Goal: Transaction & Acquisition: Purchase product/service

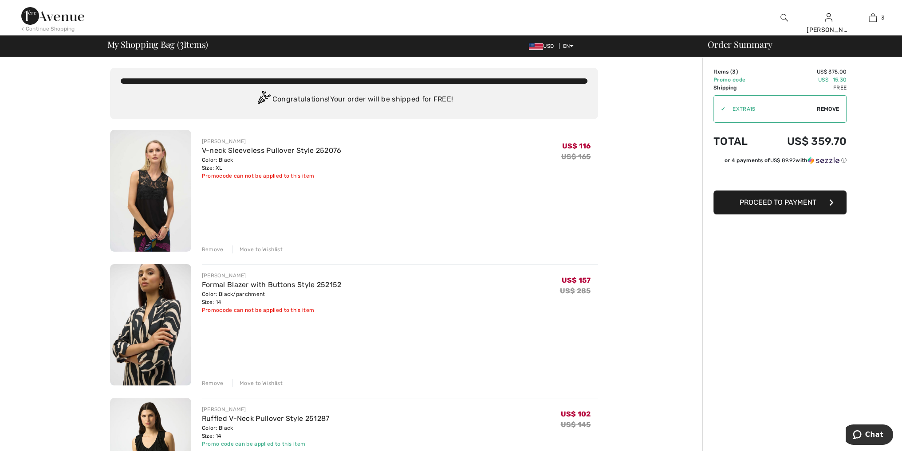
click at [207, 249] on div "Remove" at bounding box center [213, 250] width 22 height 8
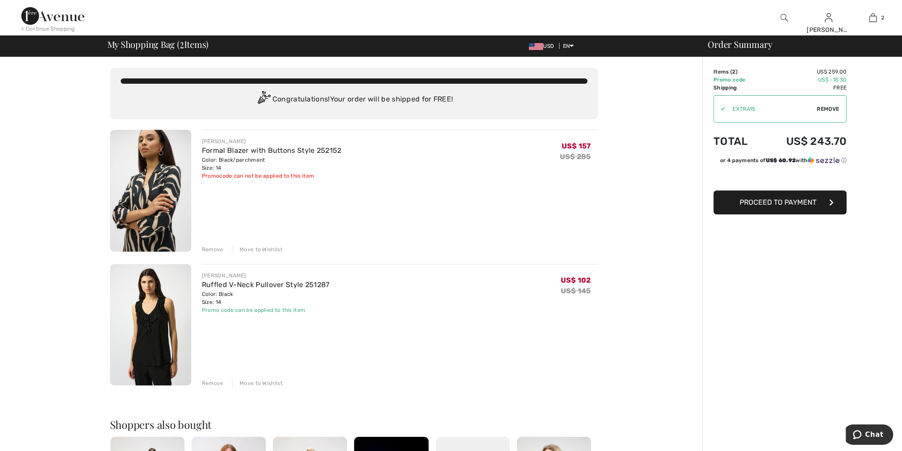
click at [204, 247] on div "Remove" at bounding box center [213, 250] width 22 height 8
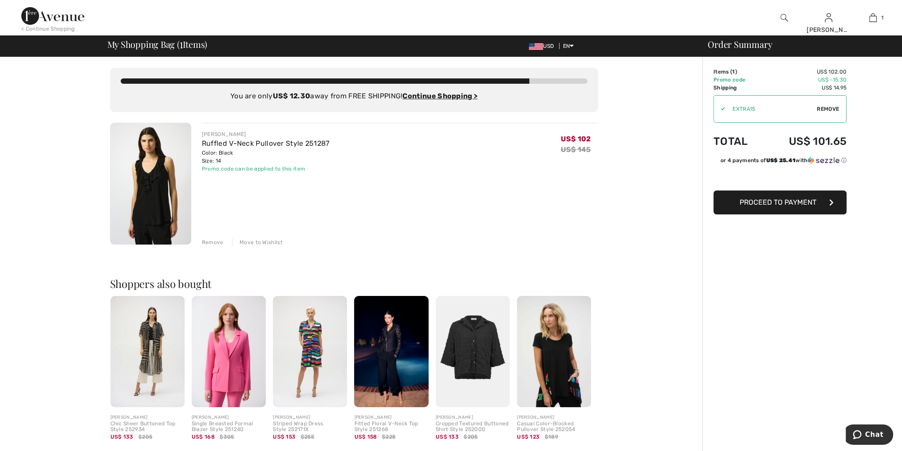
click at [748, 202] on span "Proceed to Payment" at bounding box center [777, 202] width 77 height 8
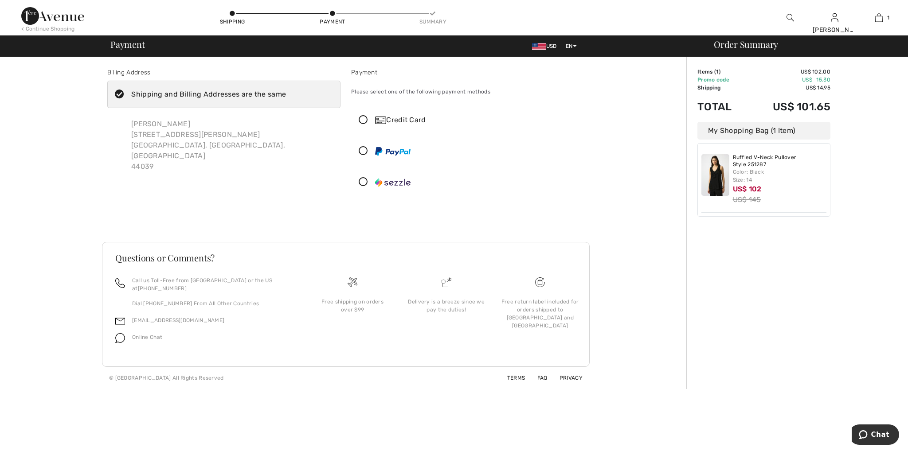
click at [365, 119] on icon at bounding box center [364, 120] width 24 height 9
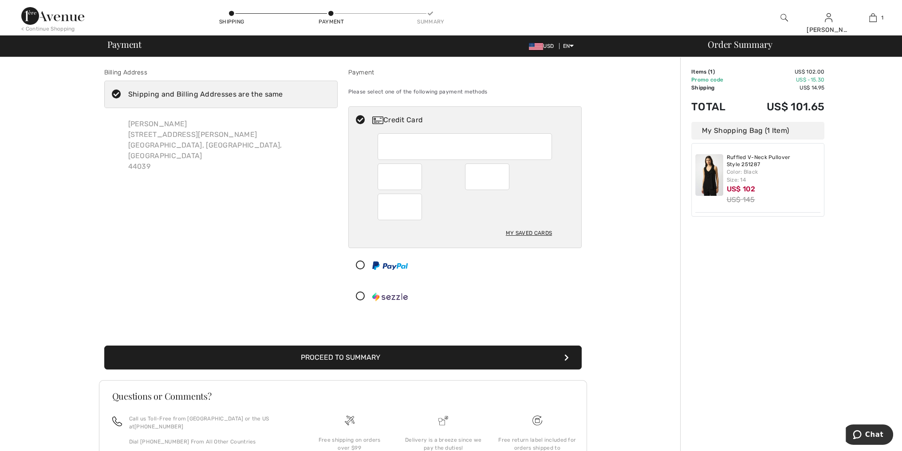
click at [358, 356] on button "Proceed to Summary" at bounding box center [342, 358] width 477 height 24
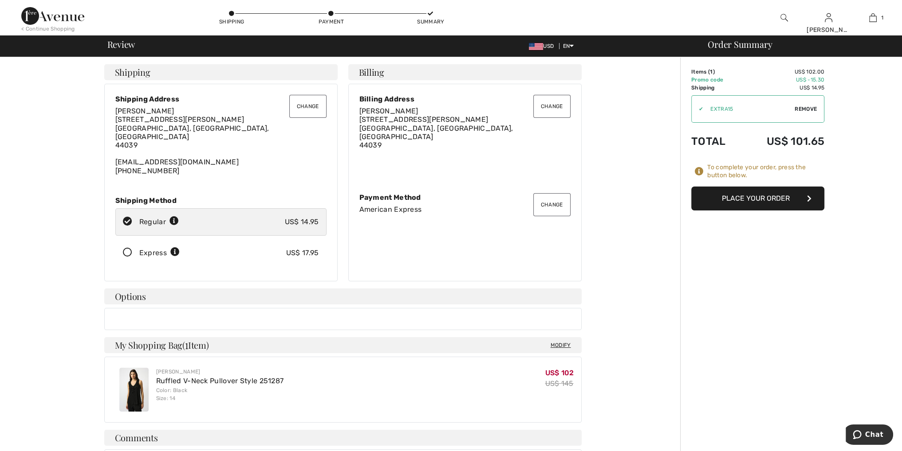
click at [742, 203] on button "Place Your Order" at bounding box center [757, 199] width 133 height 24
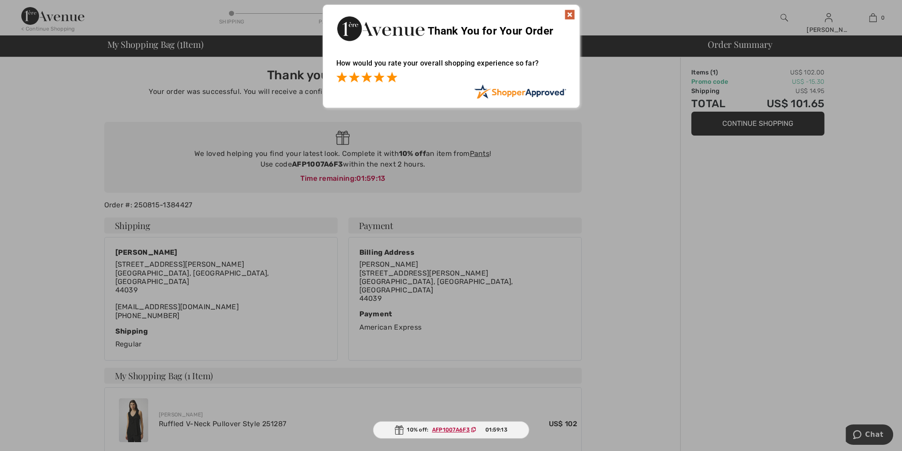
click at [392, 77] on span at bounding box center [391, 77] width 11 height 11
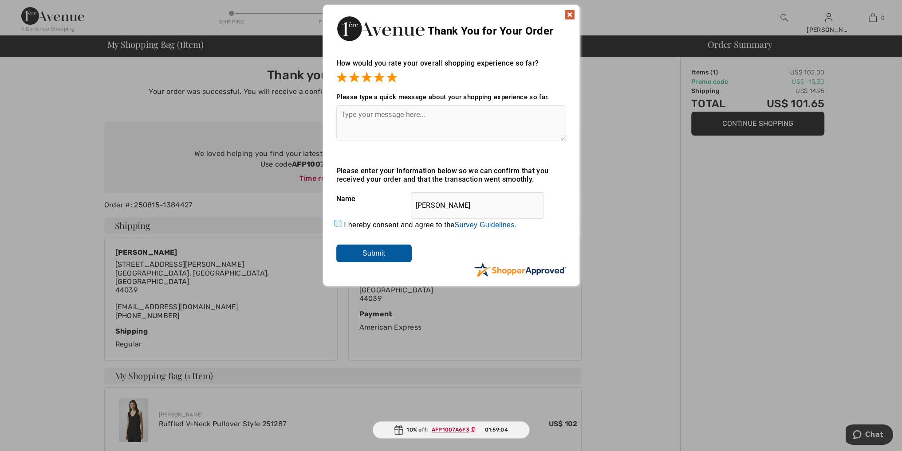
click at [365, 253] on input "Submit" at bounding box center [373, 254] width 75 height 18
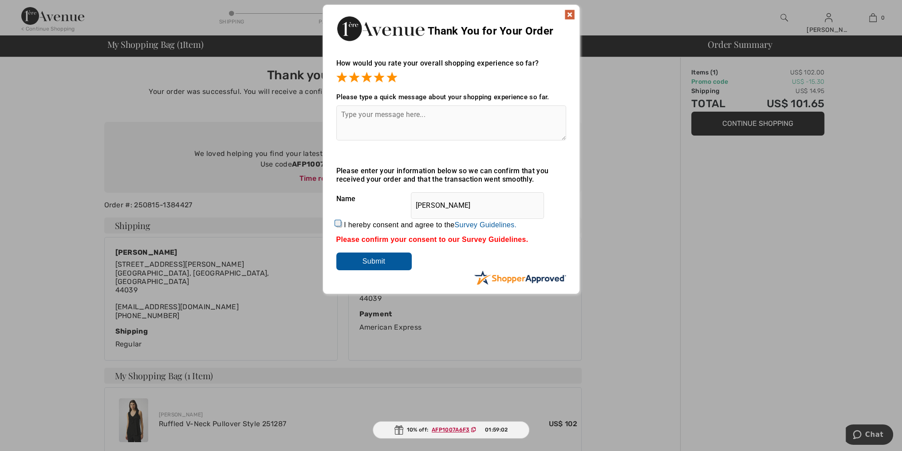
click at [570, 14] on img at bounding box center [569, 14] width 11 height 11
